Goal: Transaction & Acquisition: Purchase product/service

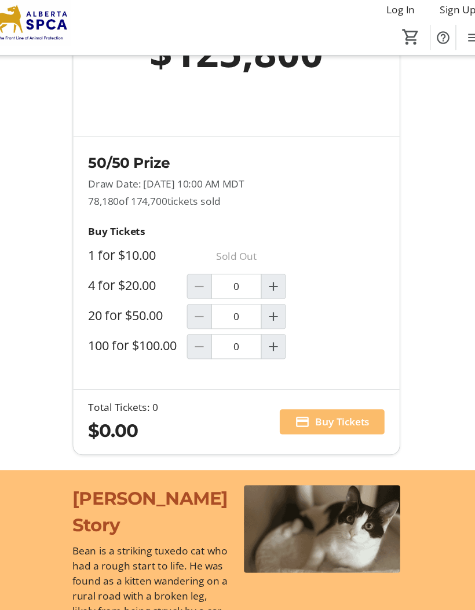
scroll to position [1028, 0]
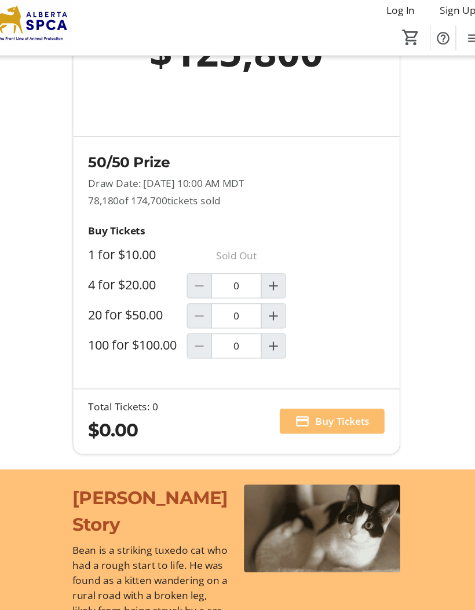
click at [261, 279] on span "Increment by one" at bounding box center [272, 272] width 22 height 22
click at [265, 274] on mat-icon "Increment by one" at bounding box center [272, 272] width 14 height 14
click at [265, 273] on mat-icon "Increment by one" at bounding box center [272, 272] width 14 height 14
type input "4"
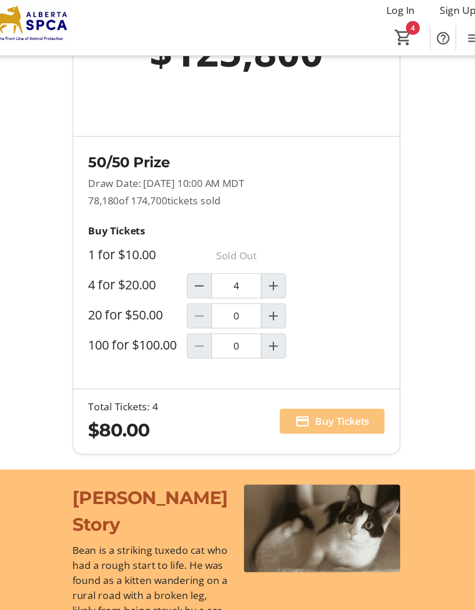
click at [331, 393] on span "Buy Tickets" at bounding box center [335, 397] width 50 height 14
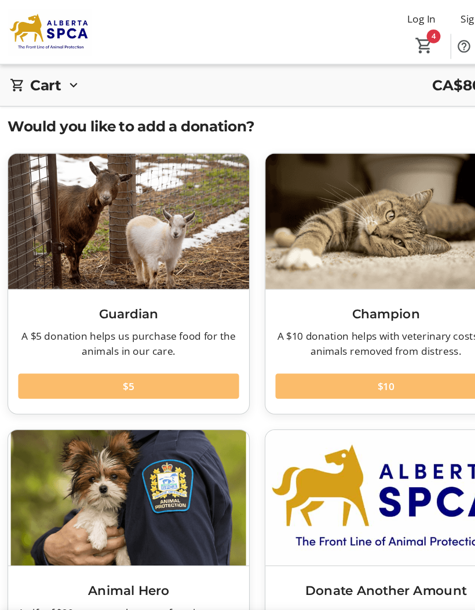
click at [395, 40] on mat-icon "4" at bounding box center [391, 42] width 17 height 17
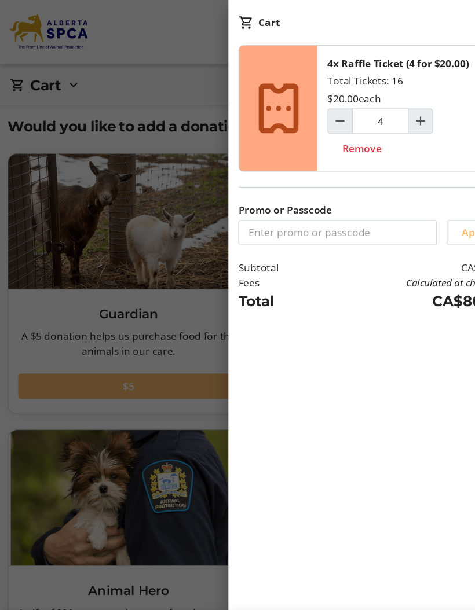
click at [318, 117] on mat-icon "Decrement by one" at bounding box center [314, 112] width 14 height 14
type input "3"
click at [320, 120] on span "Decrement by one" at bounding box center [314, 112] width 22 height 22
type input "2"
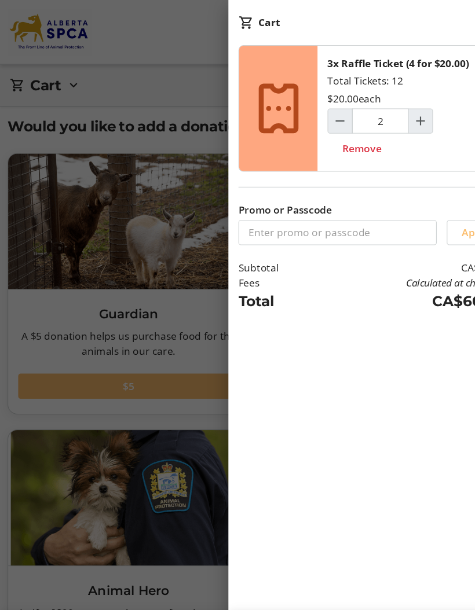
type input "2"
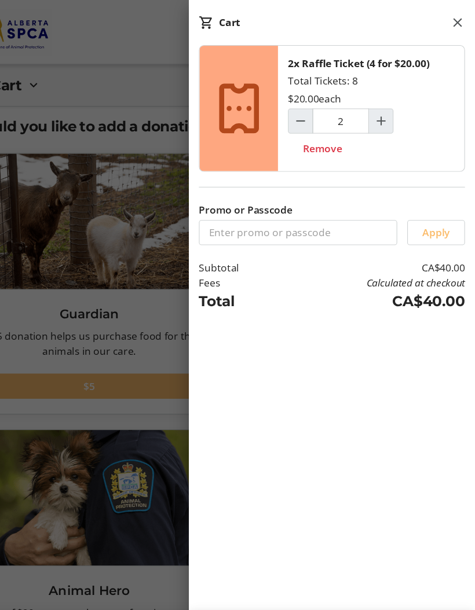
click at [353, 342] on div "2x Raffle Ticket (4 for $20.00) Total Tickets: 8 $20.00 each 2 Remove Promo or …" at bounding box center [343, 298] width 264 height 513
click at [447, 12] on span at bounding box center [458, 20] width 23 height 23
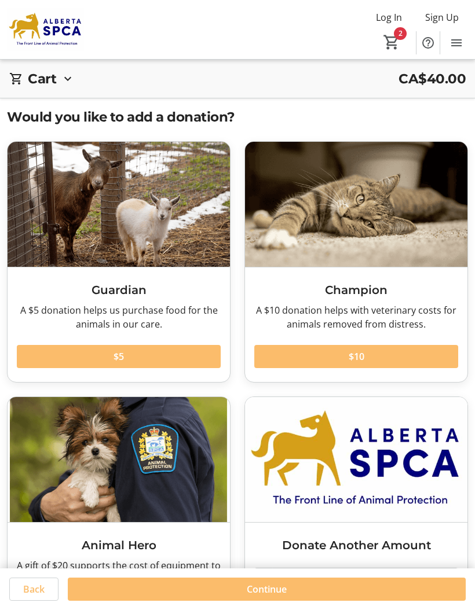
click at [25, 585] on span "Back" at bounding box center [33, 590] width 21 height 14
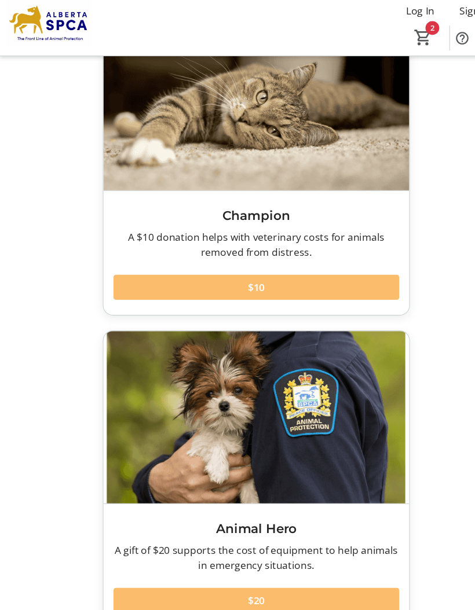
scroll to position [2253, 0]
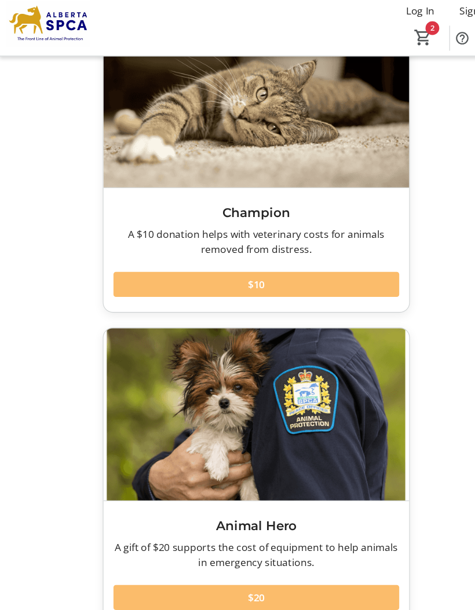
click at [400, 32] on span "Cart" at bounding box center [391, 42] width 21 height 21
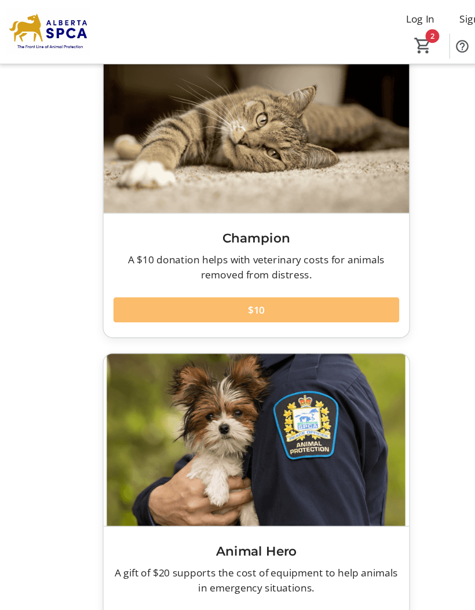
scroll to position [2236, 0]
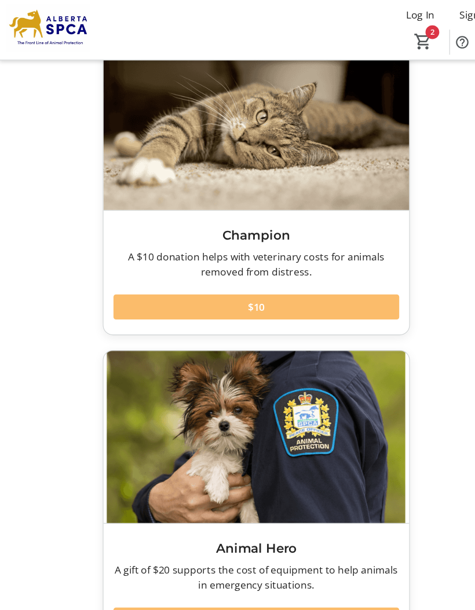
click at [290, 274] on span at bounding box center [237, 288] width 265 height 28
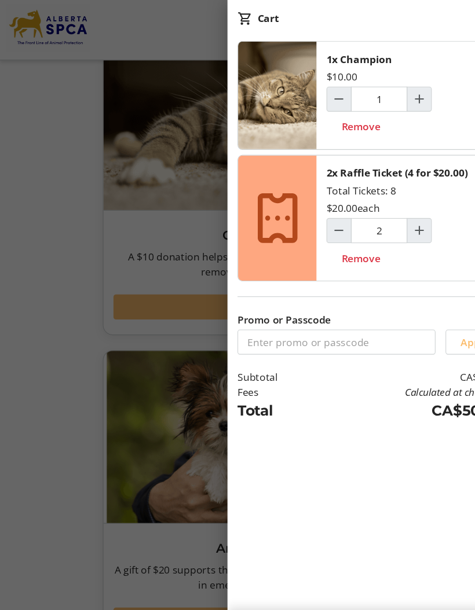
click at [369, 580] on span at bounding box center [343, 590] width 246 height 28
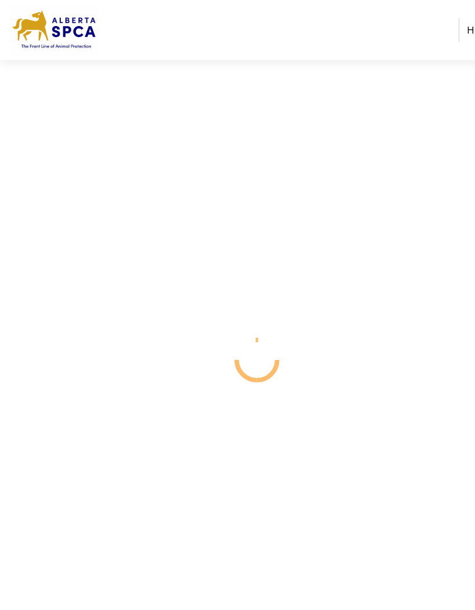
select select "CA"
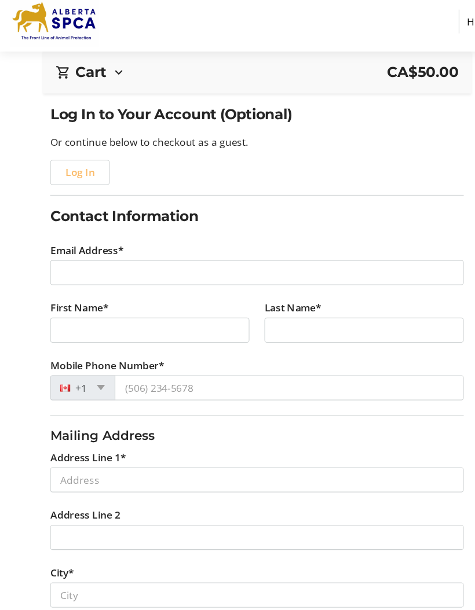
scroll to position [74, 0]
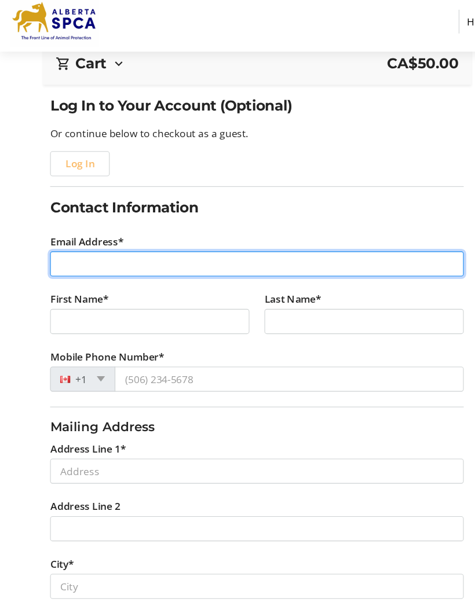
click at [61, 241] on input "Email Address*" at bounding box center [237, 251] width 382 height 23
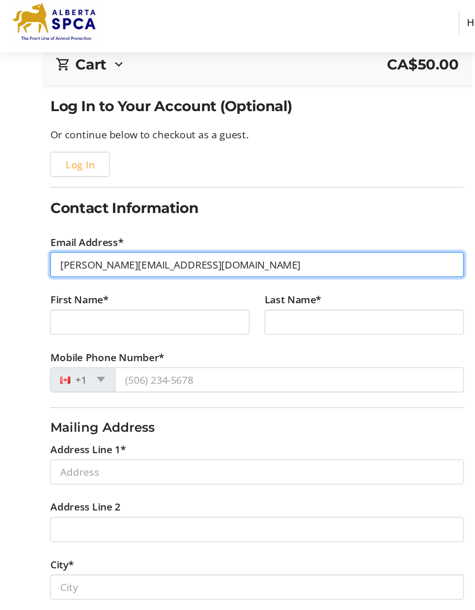
type input "[PERSON_NAME][EMAIL_ADDRESS][DOMAIN_NAME]"
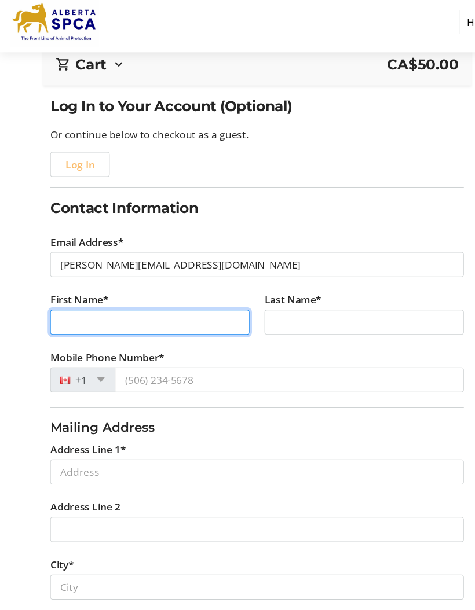
click at [206, 294] on input "First Name*" at bounding box center [138, 305] width 184 height 23
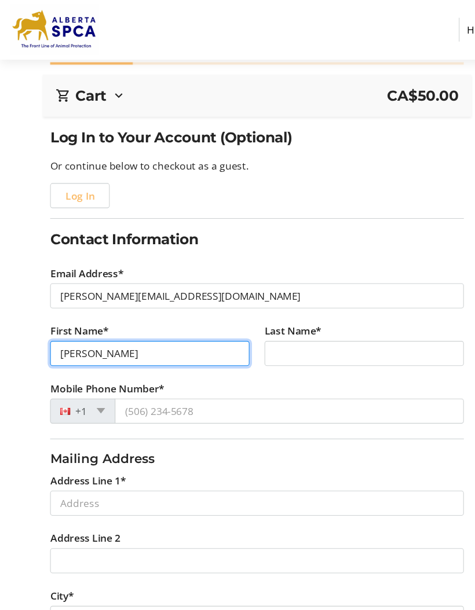
scroll to position [51, 0]
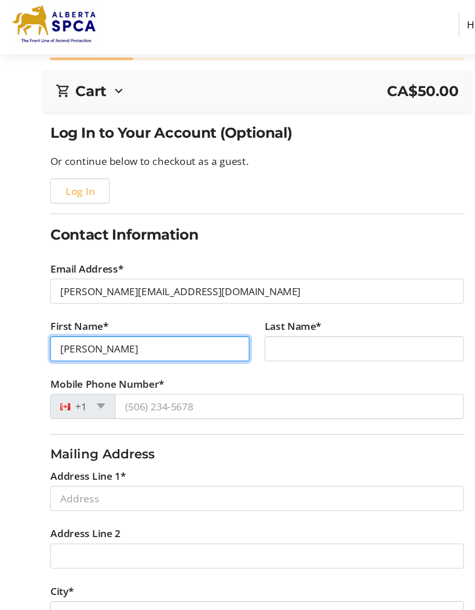
type input "[PERSON_NAME]"
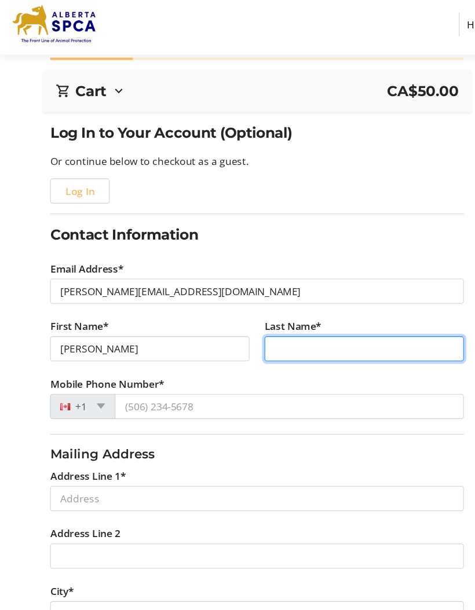
click at [265, 316] on input "Last Name*" at bounding box center [336, 327] width 184 height 23
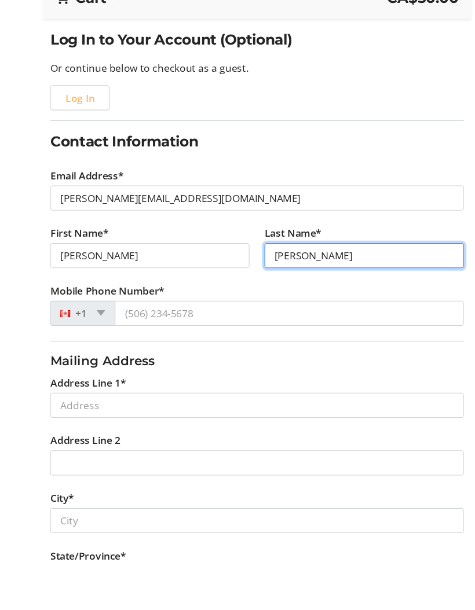
type input "[PERSON_NAME]"
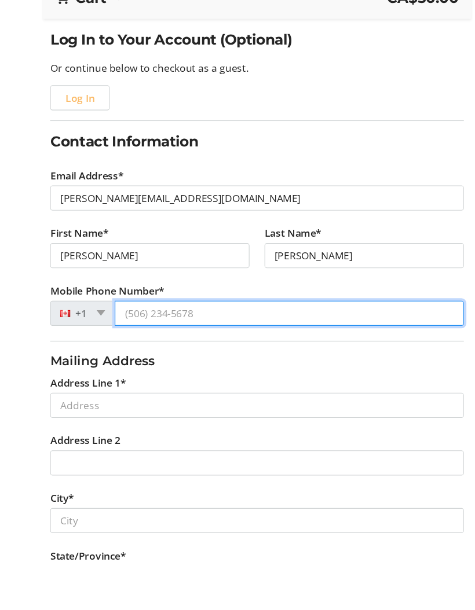
click at [191, 369] on input "Mobile Phone Number*" at bounding box center [267, 380] width 322 height 23
type input "[PHONE_NUMBER]"
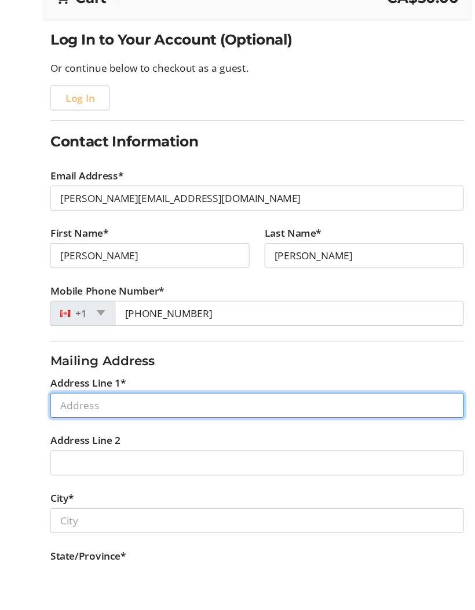
click at [195, 455] on input "Address Line 1*" at bounding box center [237, 466] width 382 height 23
click at [128, 455] on input "Address Line 1*" at bounding box center [237, 466] width 382 height 23
click at [163, 455] on input "Address Line 1*" at bounding box center [237, 466] width 382 height 23
click at [171, 455] on input "Address Line 1*" at bounding box center [237, 466] width 382 height 23
click at [160, 455] on input "Address Line 1*" at bounding box center [237, 466] width 382 height 23
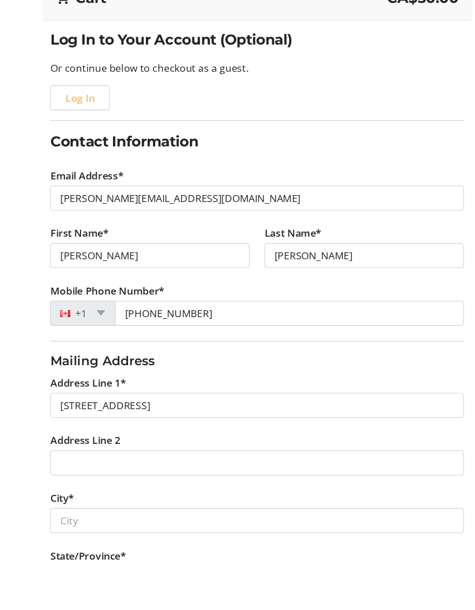
type input "[STREET_ADDRESS]"
type input "[GEOGRAPHIC_DATA]"
select select "AB"
type input "T6M 1Z3"
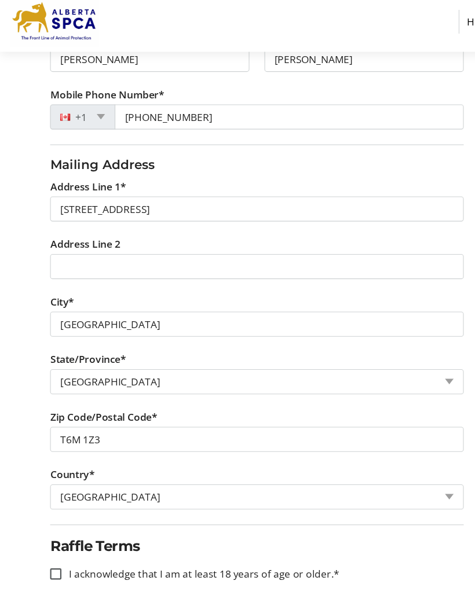
scroll to position [330, 0]
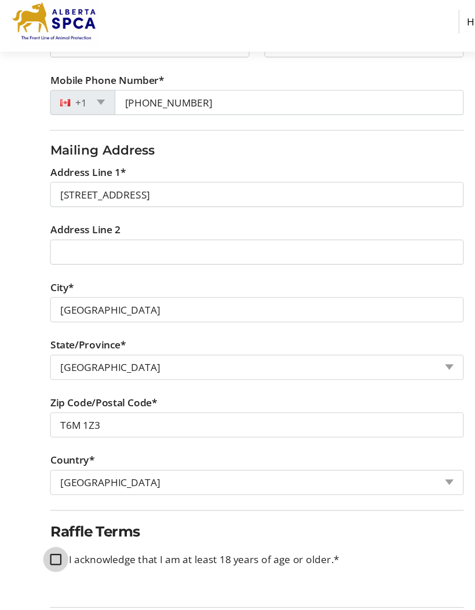
click at [54, 520] on input "I acknowledge that I am at least 18 years of age or older.*" at bounding box center [51, 525] width 10 height 10
checkbox input "true"
click at [399, 584] on span "Continue" at bounding box center [395, 591] width 40 height 14
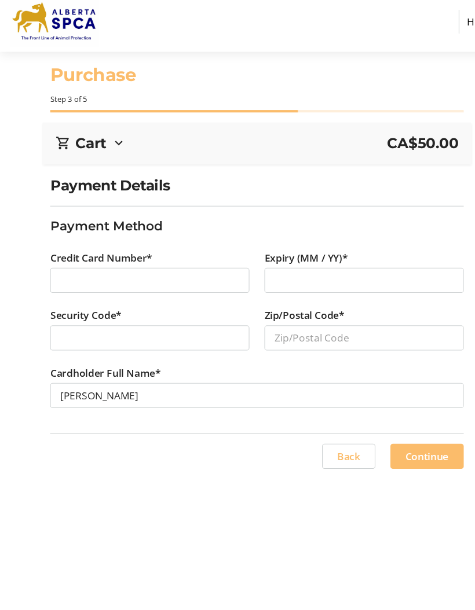
scroll to position [42, 0]
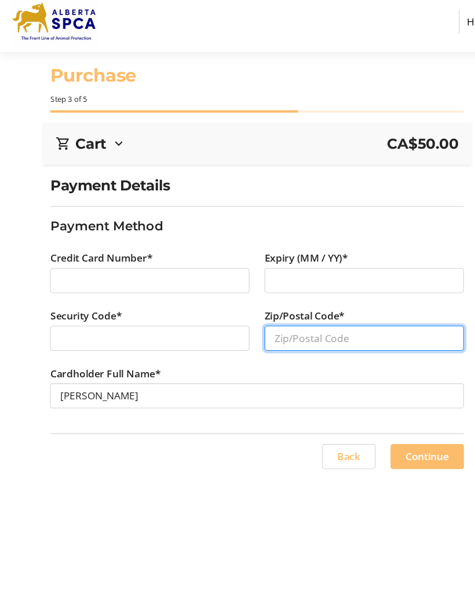
click at [341, 309] on input "Zip/Postal Code*" at bounding box center [336, 320] width 184 height 23
type input "T6M1Z3"
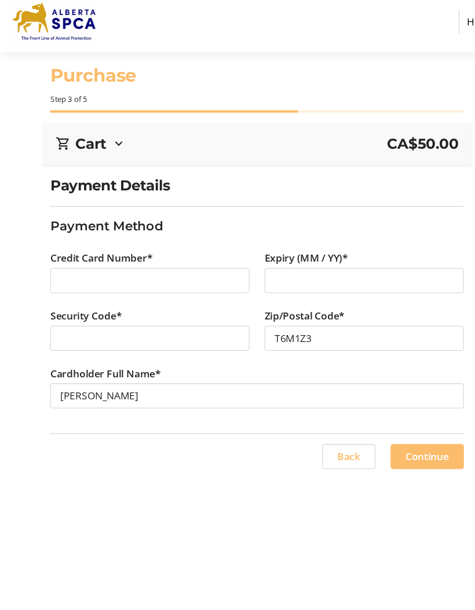
click at [398, 423] on span "Continue" at bounding box center [395, 430] width 40 height 14
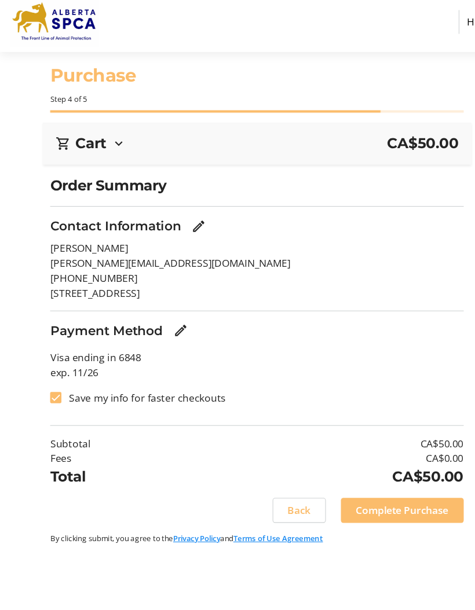
scroll to position [10, 0]
click at [387, 473] on span "Complete Purchase" at bounding box center [372, 480] width 86 height 14
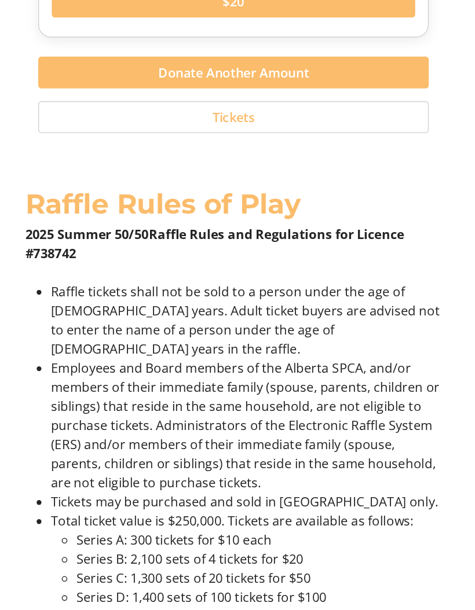
scroll to position [2687, 0]
